Goal: Information Seeking & Learning: Learn about a topic

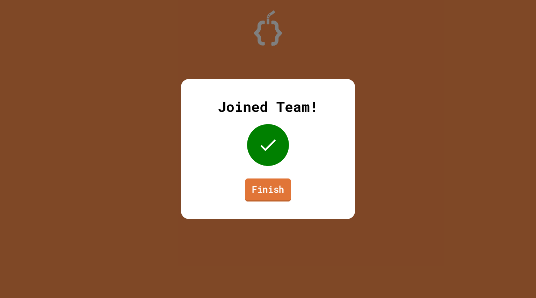
click at [272, 194] on link "Finish" at bounding box center [268, 190] width 46 height 23
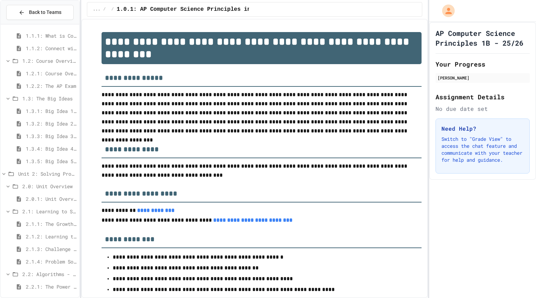
scroll to position [50, 0]
click at [49, 265] on div "2.1.4: Problem Solving Practice" at bounding box center [40, 261] width 78 height 10
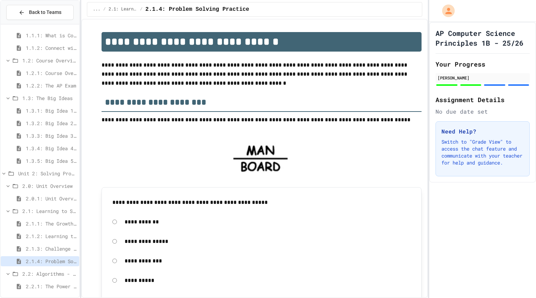
scroll to position [127, 0]
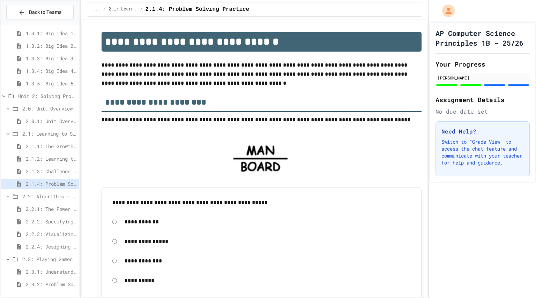
click at [61, 208] on span "2.2.1: The Power of Algorithms" at bounding box center [51, 208] width 51 height 7
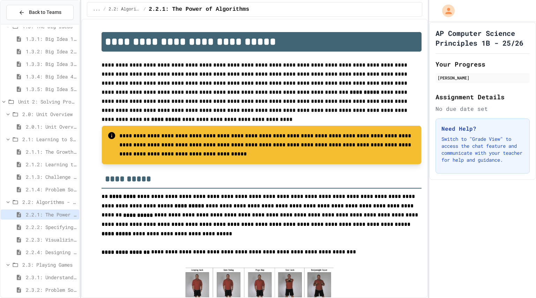
scroll to position [127, 0]
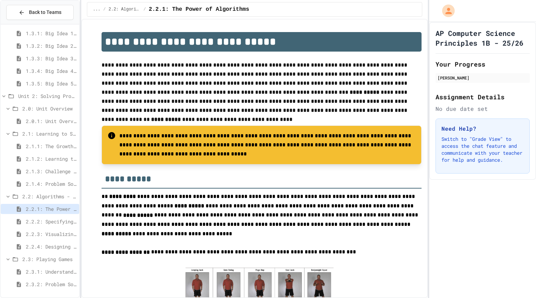
click at [61, 218] on span "2.2.2: Specifying Ideas with Pseudocode" at bounding box center [51, 221] width 51 height 7
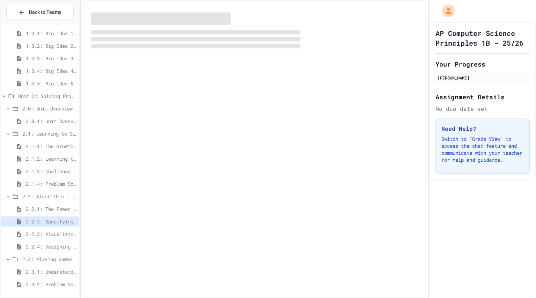
scroll to position [122, 0]
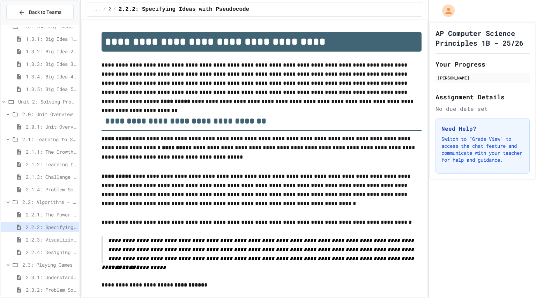
click at [57, 232] on div "2.2.2: Specifying Ideas with Pseudocode" at bounding box center [40, 228] width 78 height 13
click at [59, 238] on span "2.2.3: Visualizing Logic with Flowcharts" at bounding box center [51, 239] width 51 height 7
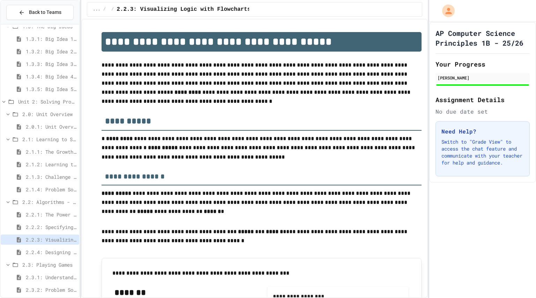
click at [44, 279] on span "2.3.1: Understanding Games with Flowcharts" at bounding box center [51, 277] width 51 height 7
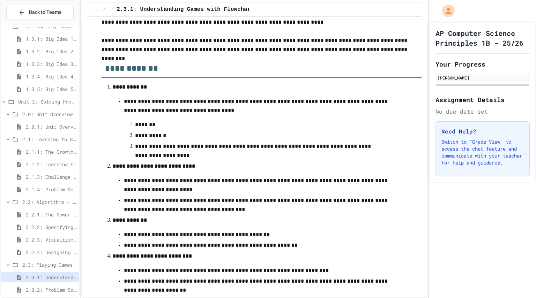
scroll to position [59, 0]
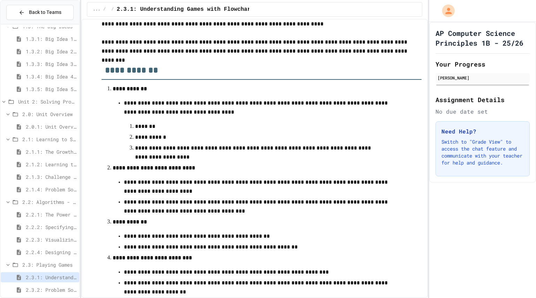
click at [57, 250] on span "2.2.4: Designing Flowcharts" at bounding box center [51, 252] width 51 height 7
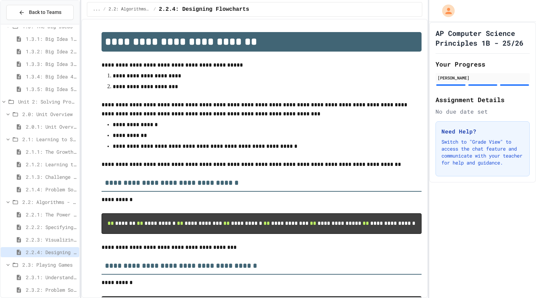
click at [48, 240] on span "2.2.3: Visualizing Logic with Flowcharts" at bounding box center [51, 239] width 51 height 7
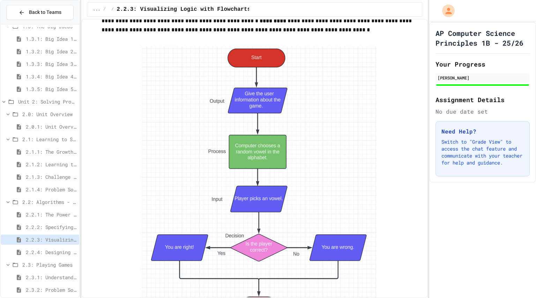
scroll to position [1248, 0]
click at [61, 275] on span "2.3.1: Understanding Games with Flowcharts" at bounding box center [51, 277] width 51 height 7
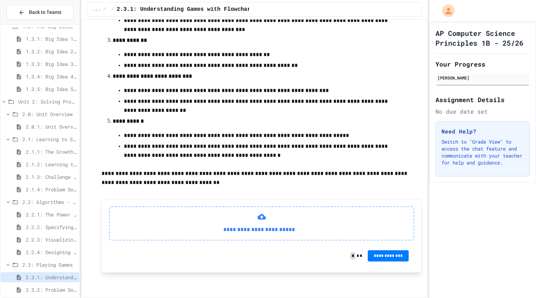
scroll to position [245, 0]
click at [51, 250] on span "2.2.4: Designing Flowcharts" at bounding box center [51, 252] width 51 height 7
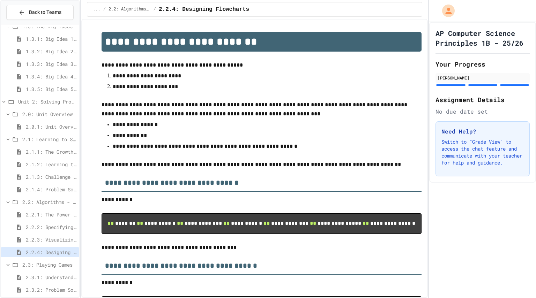
click at [62, 237] on span "2.2.3: Visualizing Logic with Flowcharts" at bounding box center [51, 239] width 51 height 7
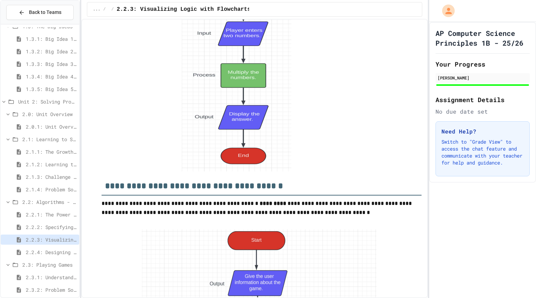
scroll to position [1064, 0]
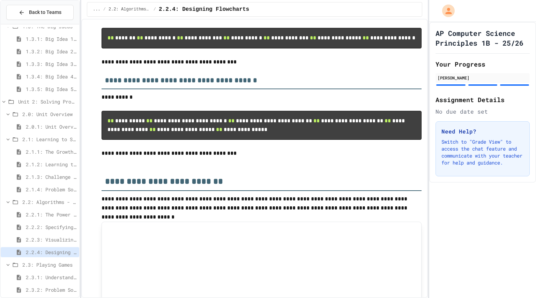
scroll to position [231, 0]
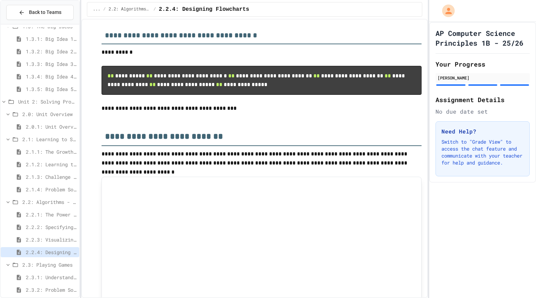
click at [52, 237] on span "2.2.3: Visualizing Logic with Flowcharts" at bounding box center [51, 239] width 51 height 7
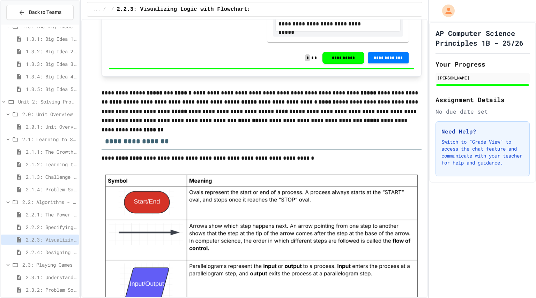
scroll to position [516, 0]
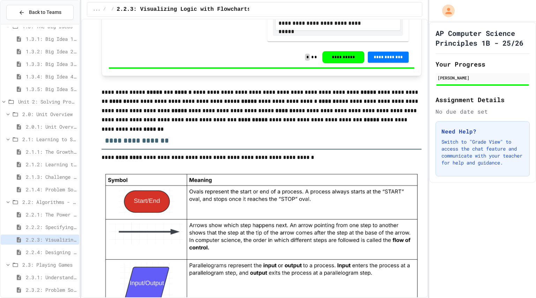
click at [54, 227] on span "2.2.2: Specifying Ideas with Pseudocode" at bounding box center [51, 227] width 51 height 7
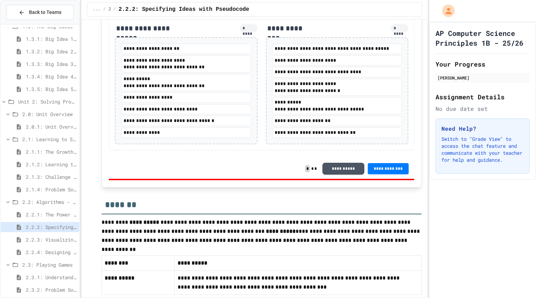
scroll to position [1477, 0]
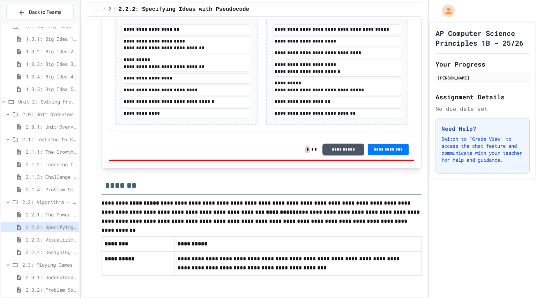
click at [39, 215] on span "2.2.1: The Power of Algorithms" at bounding box center [51, 214] width 51 height 7
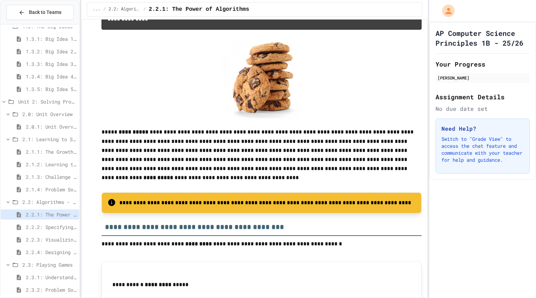
scroll to position [969, 0]
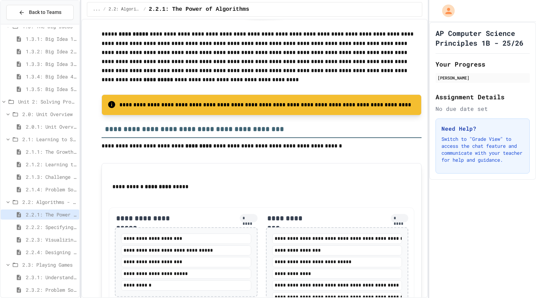
click at [41, 254] on span "2.2.4: Designing Flowcharts" at bounding box center [51, 252] width 51 height 7
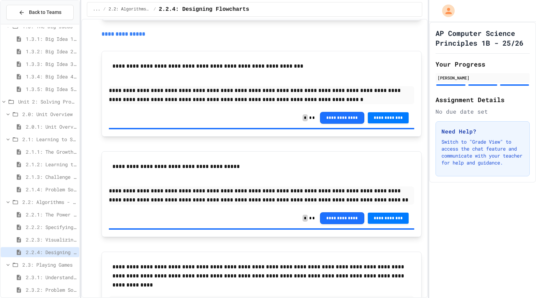
scroll to position [601, 0]
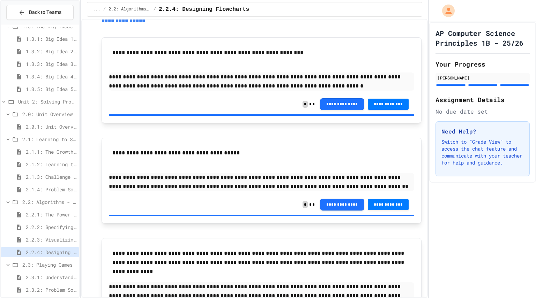
click at [44, 241] on span "2.2.3: Visualizing Logic with Flowcharts" at bounding box center [51, 239] width 51 height 7
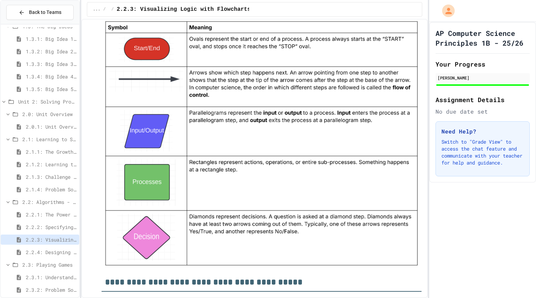
scroll to position [704, 0]
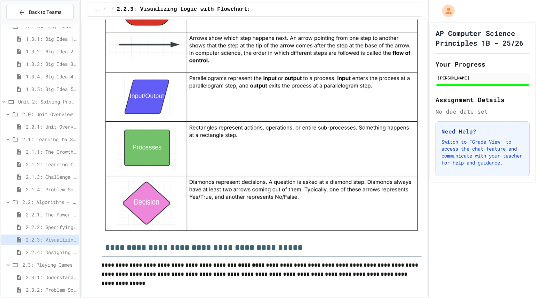
click at [57, 253] on span "2.2.4: Designing Flowcharts" at bounding box center [51, 252] width 51 height 7
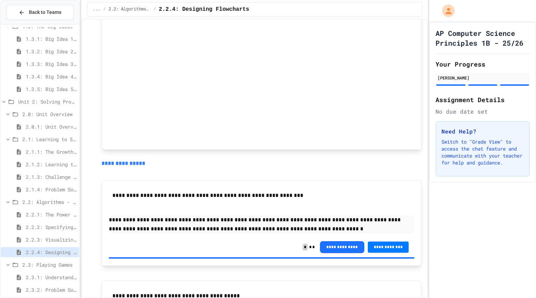
scroll to position [458, 0]
click at [39, 270] on div "2.3: Playing Games" at bounding box center [40, 265] width 78 height 10
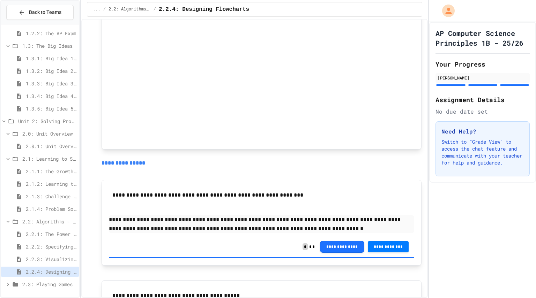
scroll to position [779, 0]
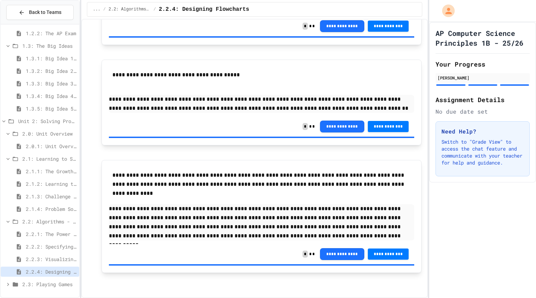
click at [58, 287] on span "2.3: Playing Games" at bounding box center [49, 284] width 54 height 7
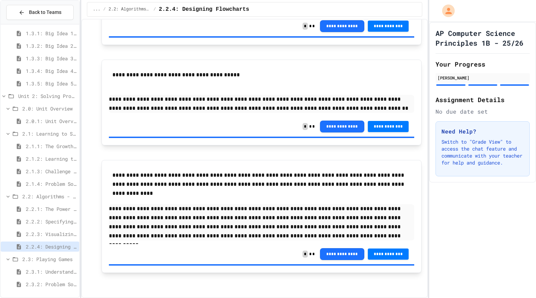
click at [54, 271] on span "2.3.1: Understanding Games with Flowcharts" at bounding box center [51, 271] width 51 height 7
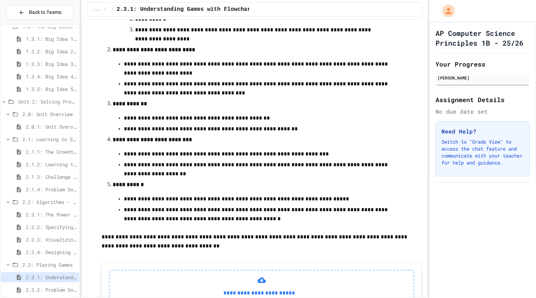
scroll to position [245, 0]
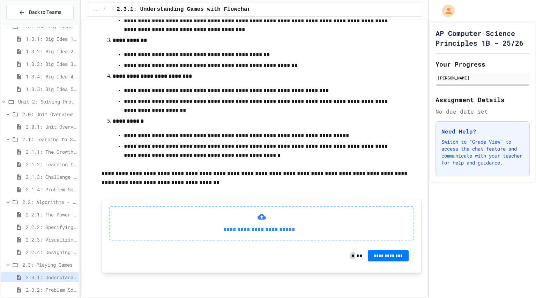
click at [58, 291] on span "2.3.2: Problem Solving Reflection" at bounding box center [51, 289] width 51 height 7
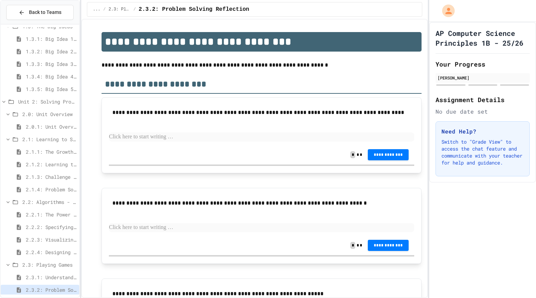
click at [54, 279] on span "2.3.1: Understanding Games with Flowcharts" at bounding box center [51, 277] width 51 height 7
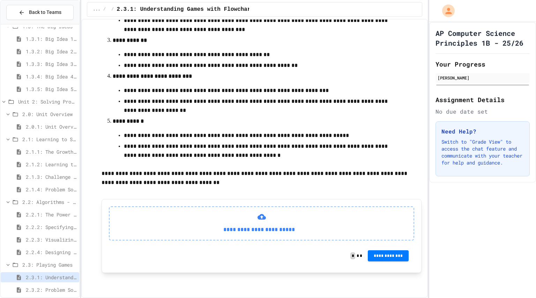
scroll to position [127, 0]
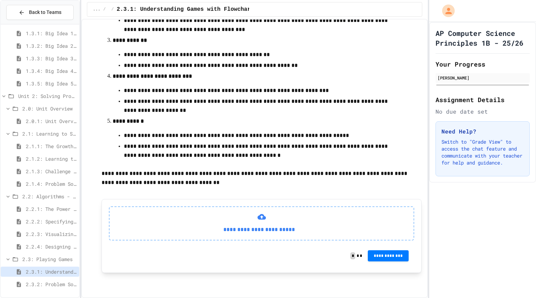
click at [57, 282] on span "2.3.2: Problem Solving Reflection" at bounding box center [51, 284] width 51 height 7
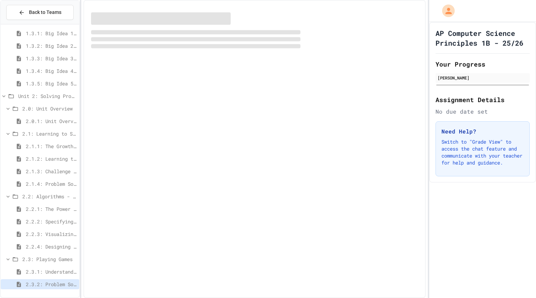
scroll to position [122, 0]
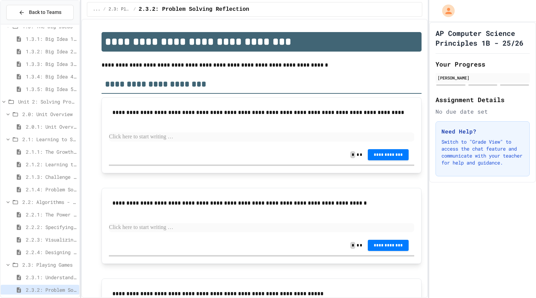
click at [164, 141] on p at bounding box center [261, 137] width 305 height 9
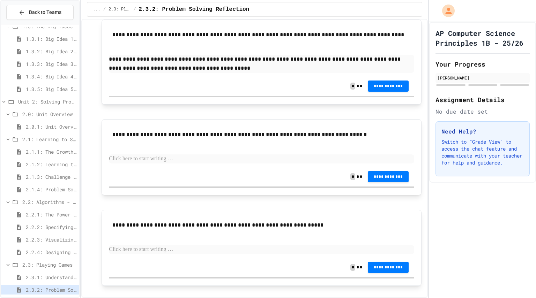
scroll to position [91, 0]
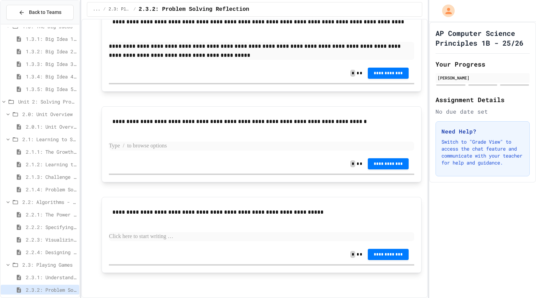
click at [136, 148] on p at bounding box center [261, 146] width 305 height 9
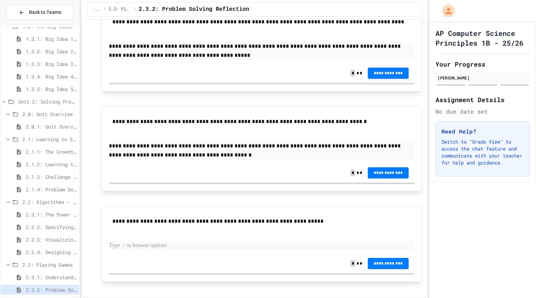
click at [195, 247] on p at bounding box center [261, 245] width 305 height 9
drag, startPoint x: 302, startPoint y: 215, endPoint x: 251, endPoint y: 219, distance: 51.1
click at [205, 219] on div "**********" at bounding box center [261, 221] width 305 height 16
drag, startPoint x: 312, startPoint y: 223, endPoint x: 219, endPoint y: 217, distance: 93.7
click at [219, 217] on p "**********" at bounding box center [261, 221] width 298 height 9
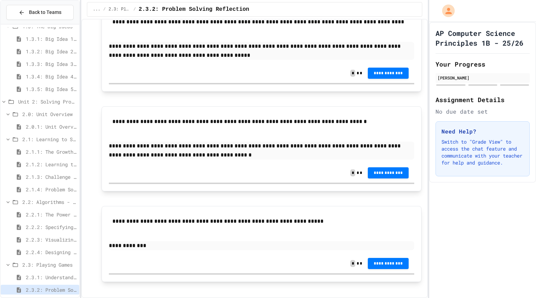
click at [219, 217] on p "**********" at bounding box center [261, 221] width 298 height 9
click at [220, 217] on p "**********" at bounding box center [261, 221] width 298 height 9
click at [231, 226] on div "**********" at bounding box center [261, 221] width 305 height 16
click at [164, 246] on p "**********" at bounding box center [261, 245] width 305 height 9
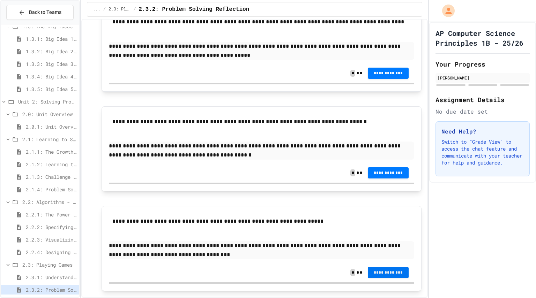
click at [384, 267] on div "**********" at bounding box center [261, 273] width 305 height 20
click at [378, 175] on button "**********" at bounding box center [388, 172] width 41 height 11
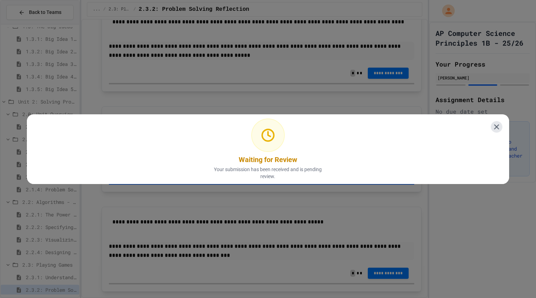
click at [492, 124] on icon at bounding box center [496, 126] width 9 height 9
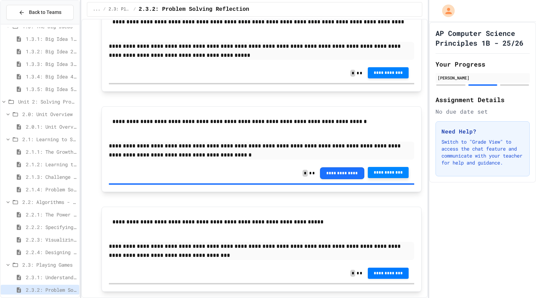
click at [373, 73] on span "**********" at bounding box center [388, 73] width 30 height 6
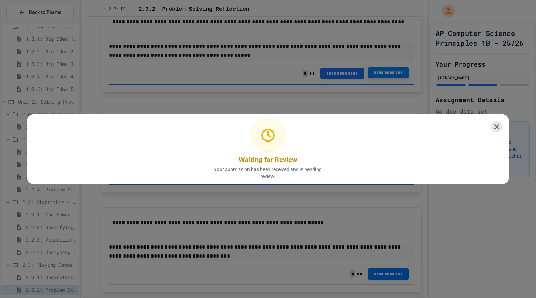
click at [494, 123] on icon at bounding box center [496, 127] width 8 height 8
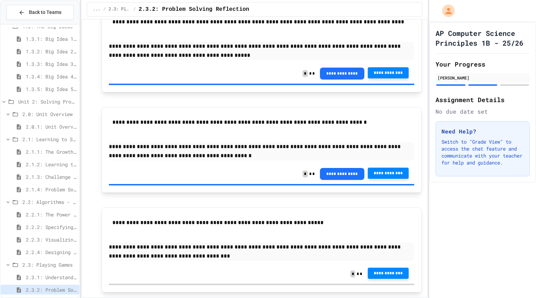
click at [375, 275] on span "**********" at bounding box center [388, 274] width 30 height 6
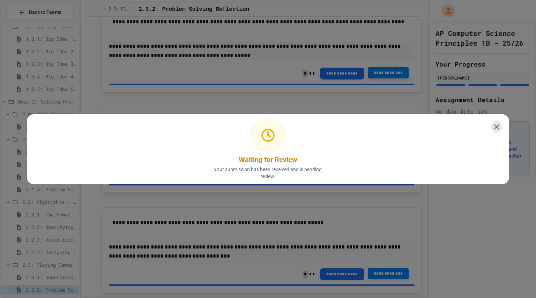
click at [493, 123] on icon at bounding box center [496, 126] width 9 height 9
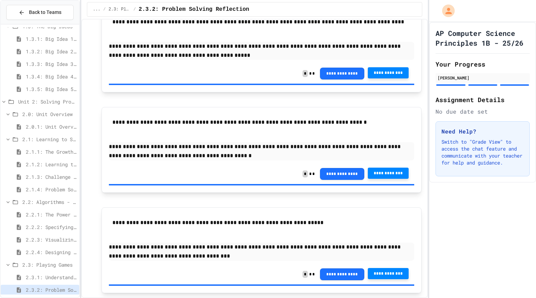
scroll to position [111, 0]
